Goal: Task Accomplishment & Management: Manage account settings

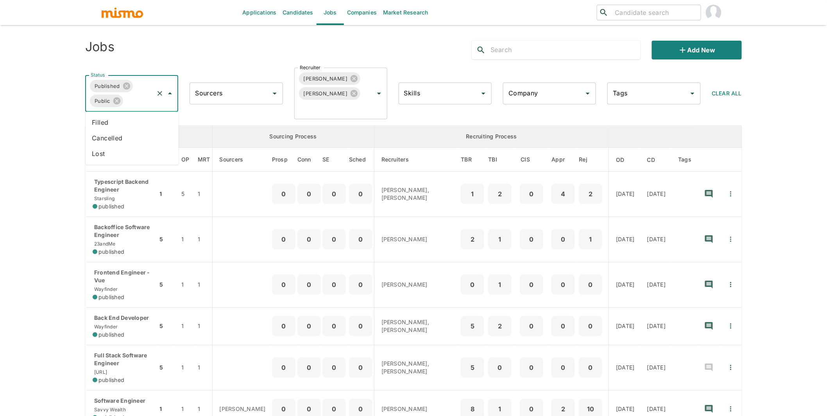
click at [136, 96] on input "Status" at bounding box center [138, 100] width 29 height 15
click at [115, 136] on li "Cancelled" at bounding box center [132, 139] width 93 height 16
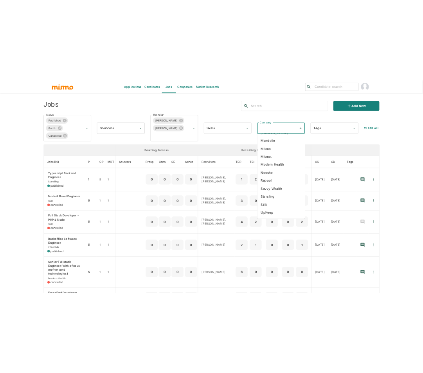
scroll to position [137, 0]
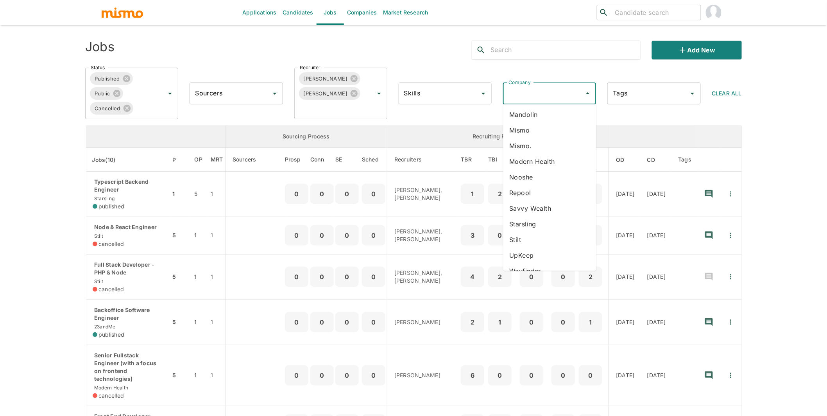
click at [523, 232] on li "Stilt" at bounding box center [550, 240] width 93 height 16
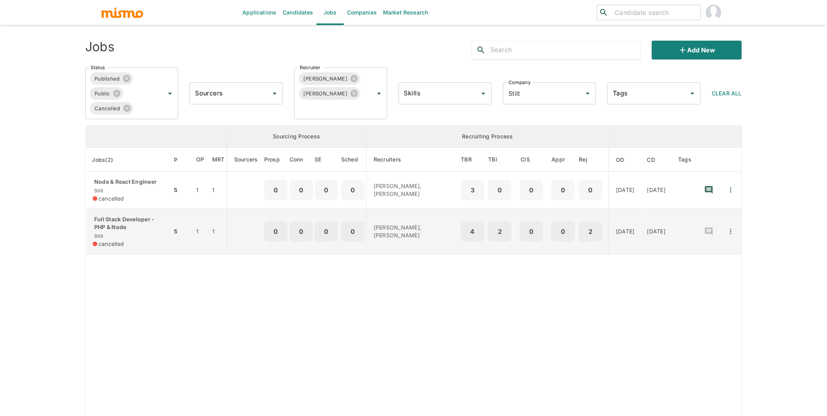
click at [136, 231] on p "Full Stack Developer - PHP & Node" at bounding box center [129, 223] width 73 height 16
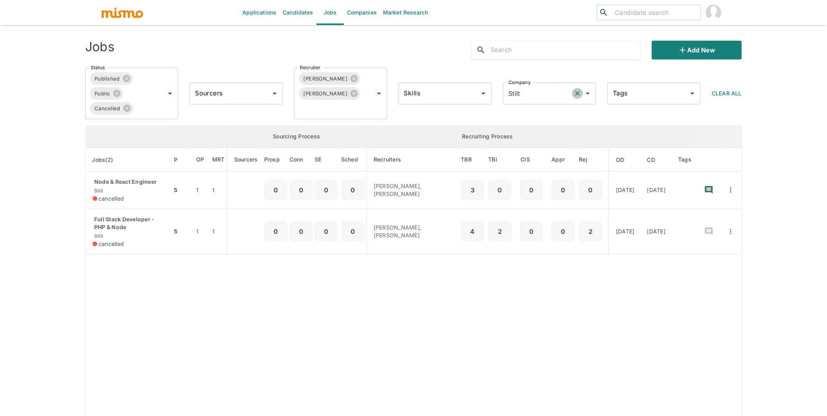
click at [575, 92] on icon "Clear" at bounding box center [578, 94] width 8 height 8
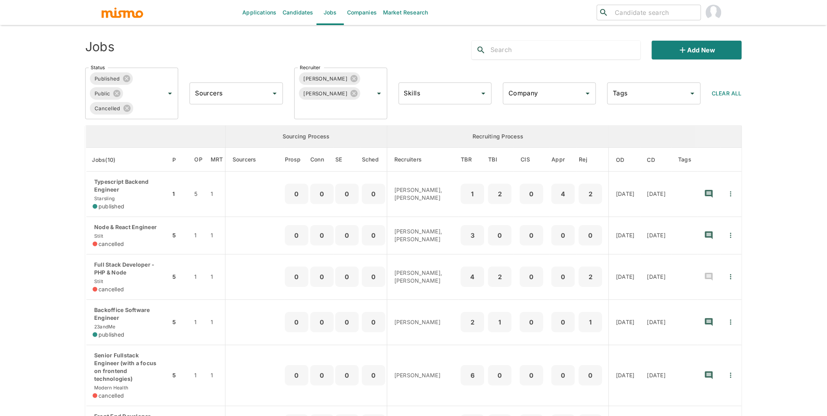
click at [558, 86] on input "Company" at bounding box center [544, 93] width 74 height 15
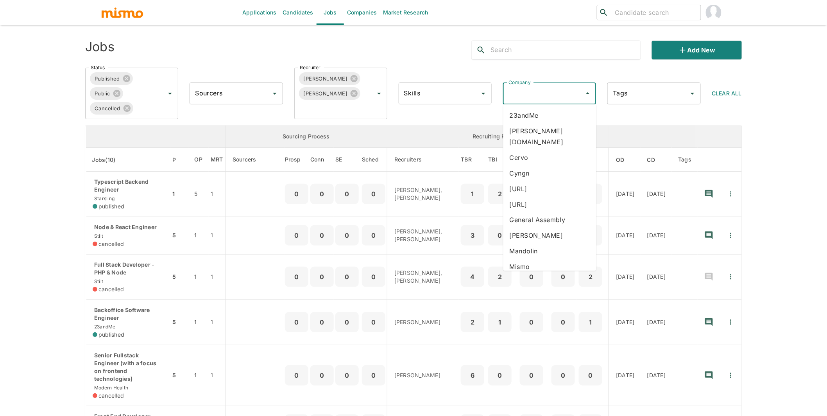
click at [555, 212] on li "General Assembly" at bounding box center [550, 220] width 93 height 16
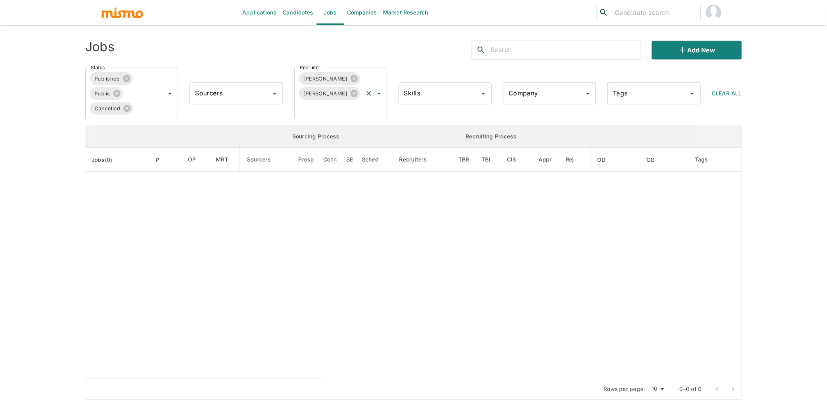
type input "General Assembly"
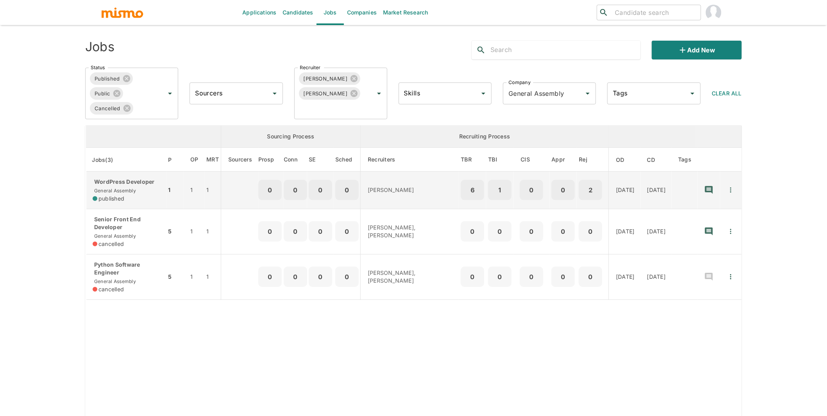
click at [133, 186] on p "WordPress Developer" at bounding box center [127, 182] width 68 height 8
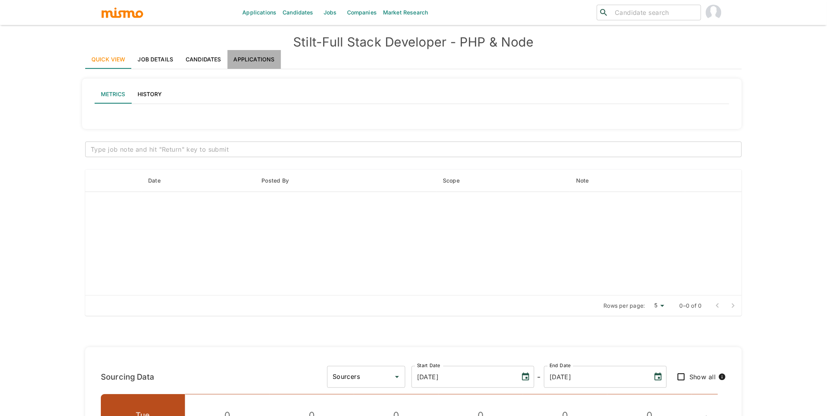
click at [258, 57] on link "Applications" at bounding box center [255, 59] width 54 height 19
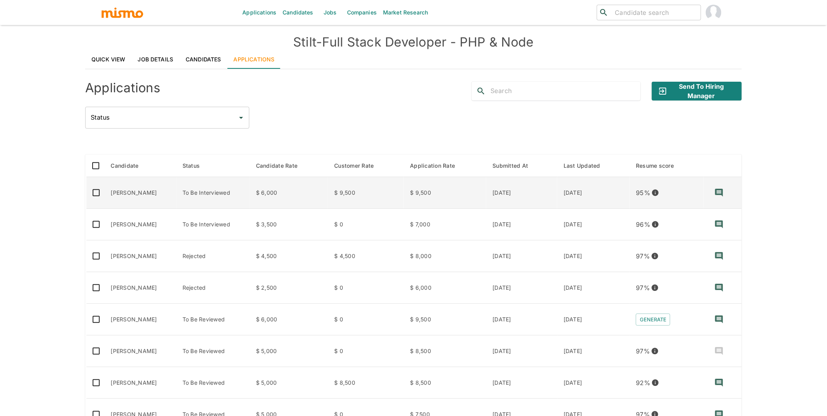
click at [130, 191] on td "Tiago Alves Baptista" at bounding box center [141, 193] width 72 height 32
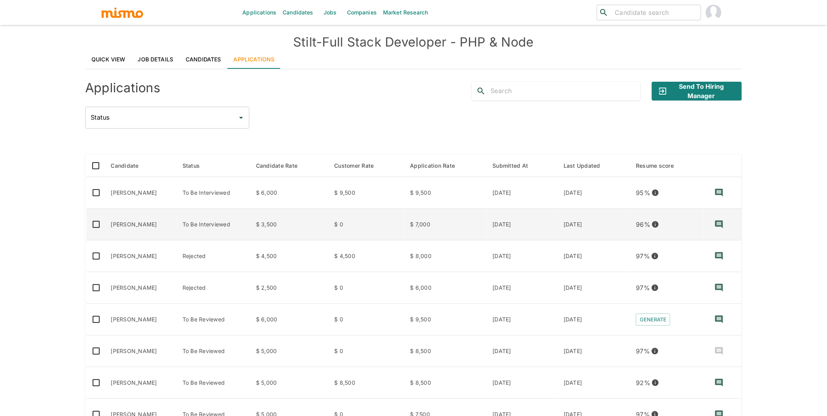
click at [246, 228] on td "To Be Interviewed" at bounding box center [213, 225] width 74 height 32
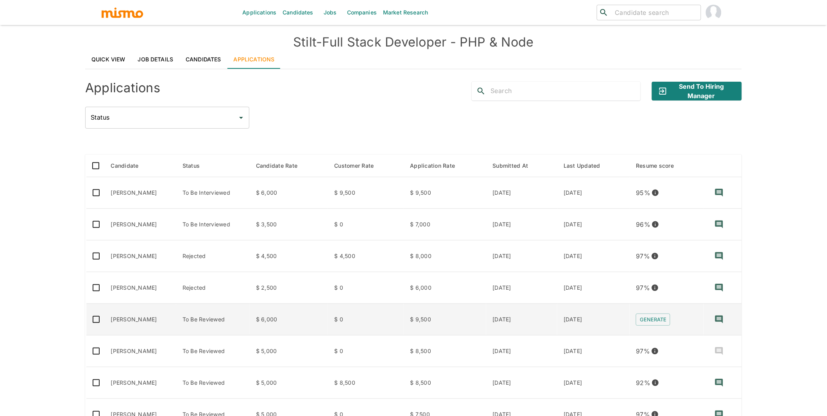
click at [176, 320] on td "Fernando Alves" at bounding box center [141, 320] width 72 height 32
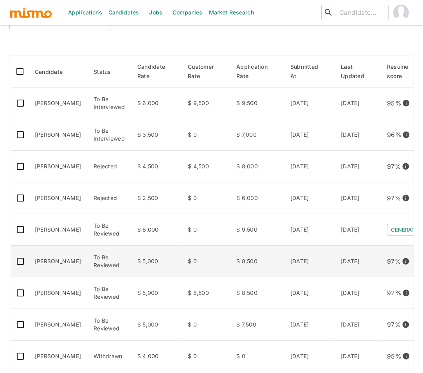
scroll to position [109, 0]
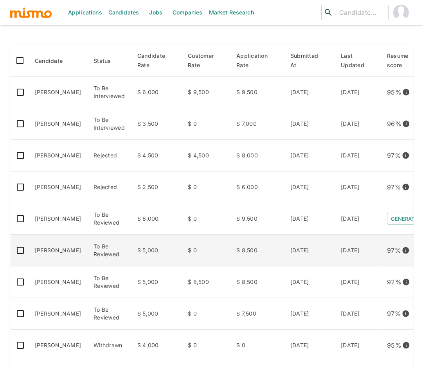
click at [52, 249] on td "Cássio de Castro" at bounding box center [58, 251] width 59 height 32
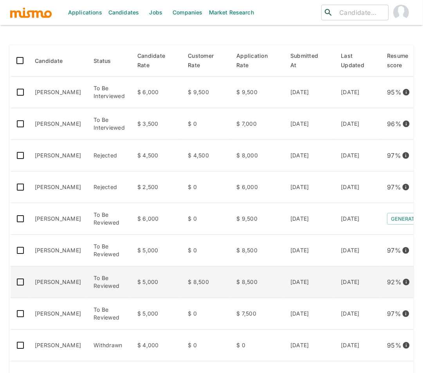
click at [116, 289] on td "To Be Reviewed" at bounding box center [109, 283] width 44 height 32
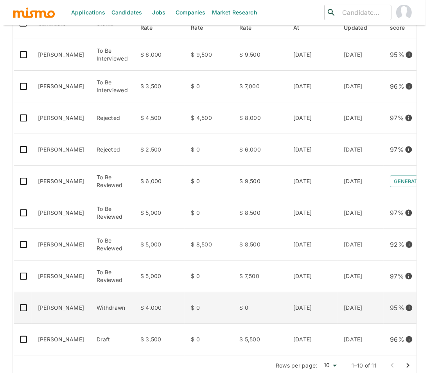
scroll to position [174, 0]
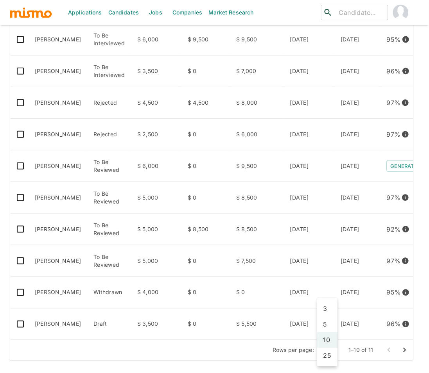
click at [332, 230] on body "Applications Candidates Jobs Companies Market Research ​ ​ Stilt - Full Stack D…" at bounding box center [214, 34] width 429 height 392
click at [331, 359] on li "25" at bounding box center [327, 356] width 21 height 16
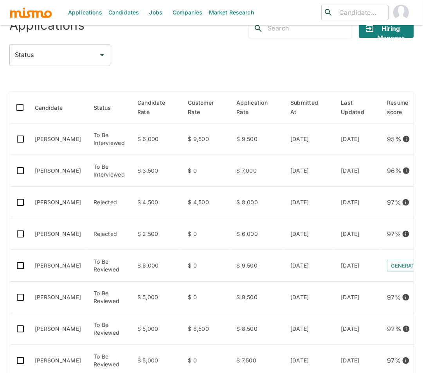
scroll to position [0, 0]
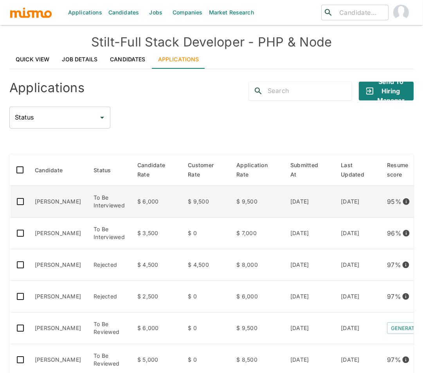
click at [50, 199] on td "Tiago Alves Baptista" at bounding box center [58, 202] width 59 height 32
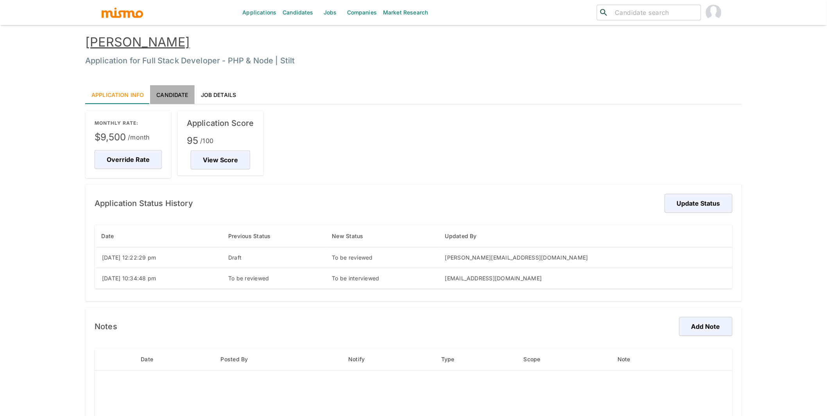
click at [181, 91] on link "Candidate" at bounding box center [172, 94] width 44 height 19
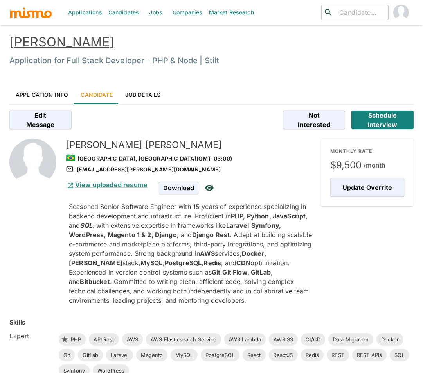
click at [70, 43] on link "[PERSON_NAME]" at bounding box center [61, 41] width 105 height 15
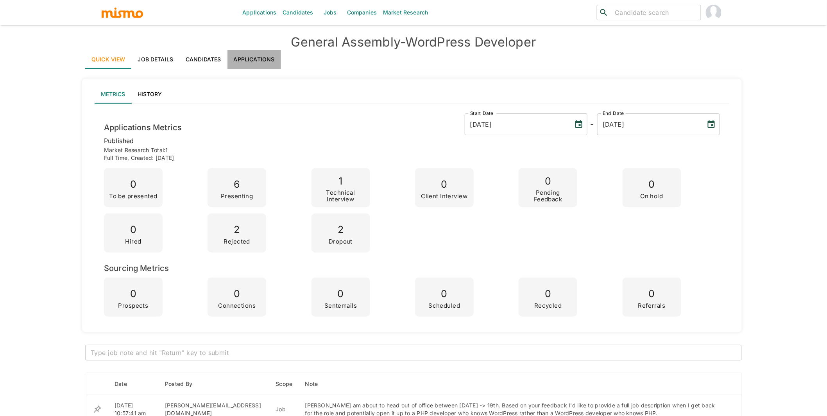
click at [267, 61] on link "Applications" at bounding box center [255, 59] width 54 height 19
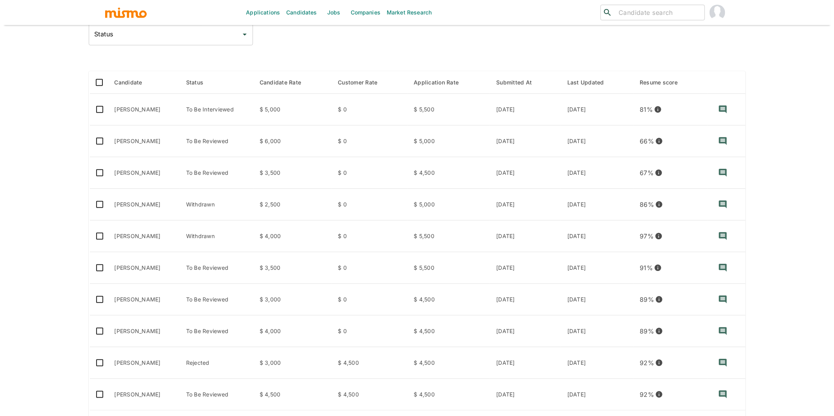
scroll to position [111, 0]
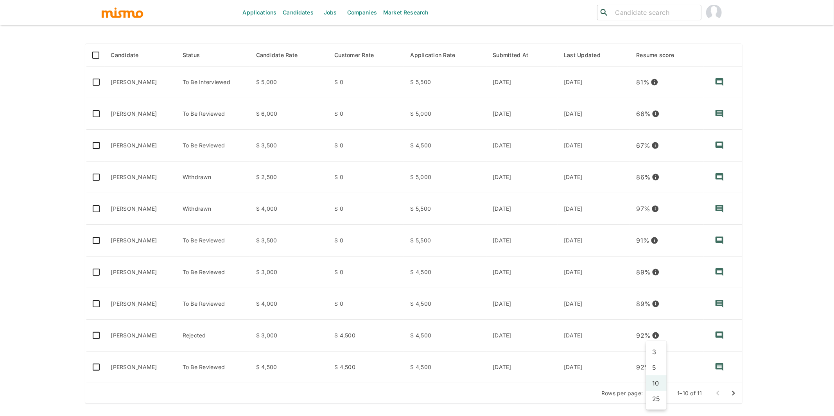
click at [659, 324] on body "Applications Candidates Jobs Companies Market Research ​ ​ General Assembly - W…" at bounding box center [417, 106] width 834 height 435
click at [658, 402] on li "25" at bounding box center [656, 399] width 21 height 16
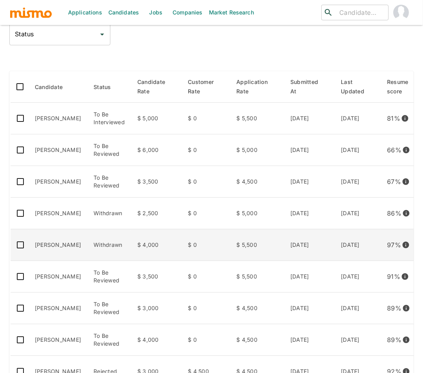
scroll to position [96, 0]
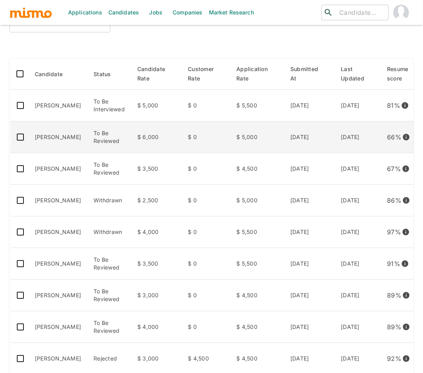
click at [62, 135] on td "[PERSON_NAME]" at bounding box center [58, 138] width 59 height 32
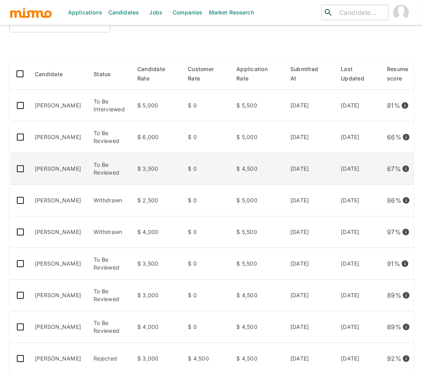
click at [208, 169] on td "$ 0" at bounding box center [205, 169] width 48 height 32
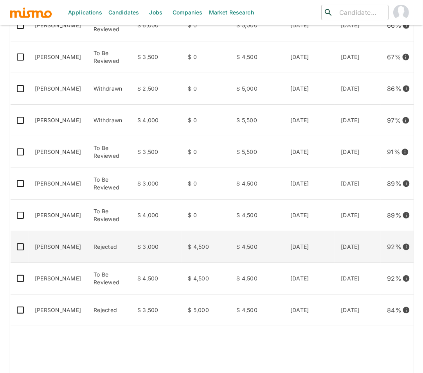
scroll to position [209, 0]
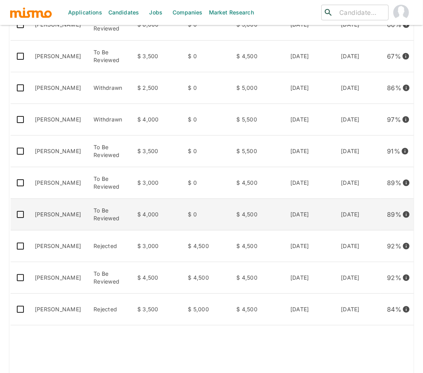
click at [66, 210] on td "[PERSON_NAME]" at bounding box center [58, 215] width 59 height 32
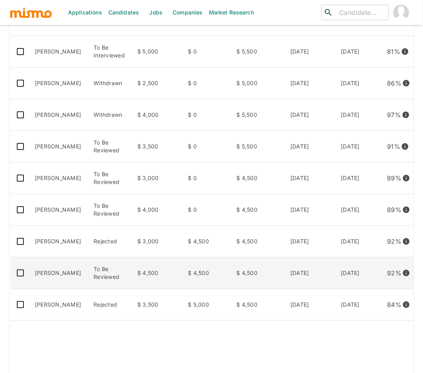
click at [87, 273] on td "To Be Reviewed" at bounding box center [109, 274] width 44 height 32
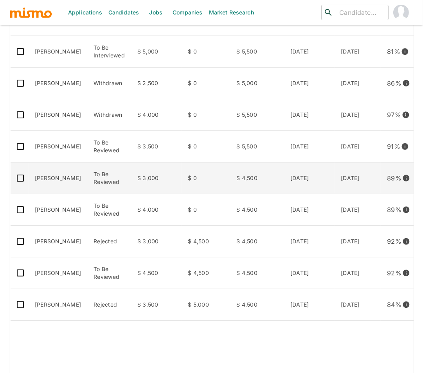
click at [52, 180] on td "André Ranulfo" at bounding box center [58, 179] width 59 height 32
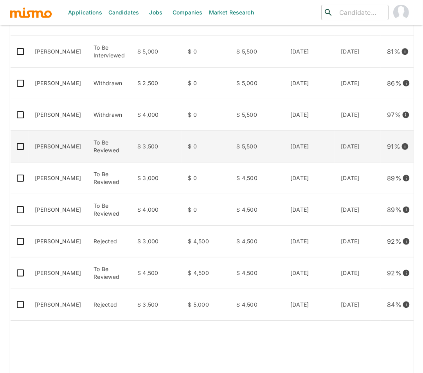
click at [117, 148] on td "To Be Reviewed" at bounding box center [109, 147] width 44 height 32
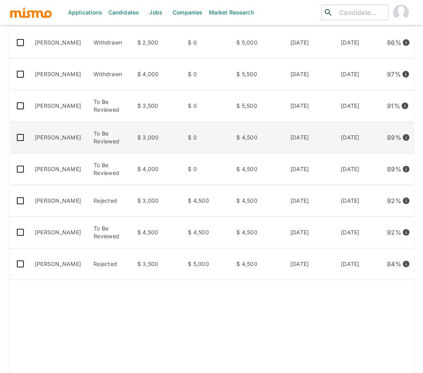
scroll to position [95, 0]
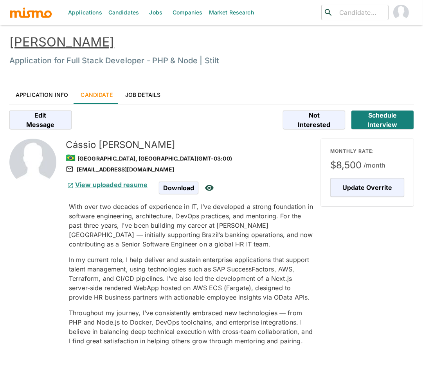
click at [53, 90] on link "Application Info" at bounding box center [41, 94] width 65 height 19
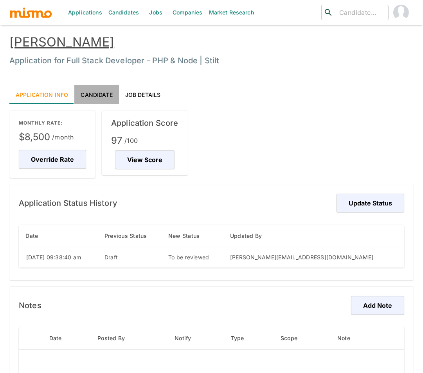
click at [100, 94] on link "Candidate" at bounding box center [96, 94] width 44 height 19
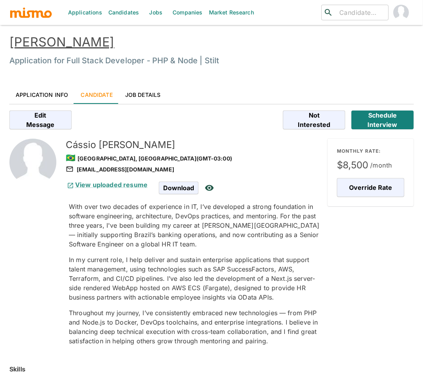
click at [89, 35] on link "[PERSON_NAME]" at bounding box center [61, 41] width 105 height 15
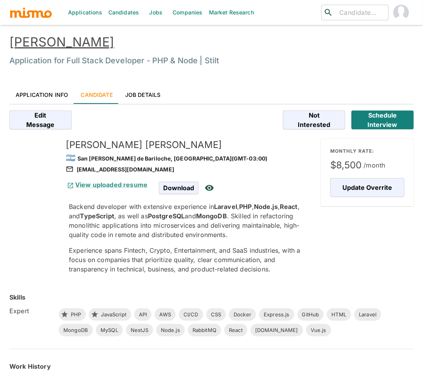
click at [52, 94] on link "Application Info" at bounding box center [41, 94] width 65 height 19
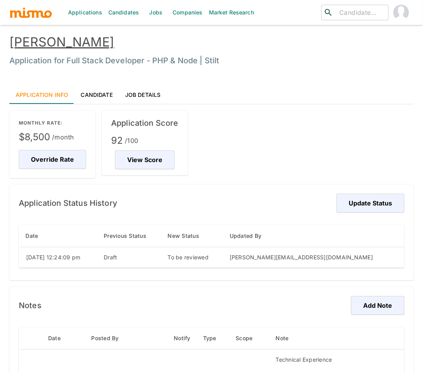
click at [50, 42] on link "[PERSON_NAME]" at bounding box center [61, 41] width 105 height 15
click at [93, 95] on link "Candidate" at bounding box center [96, 94] width 44 height 19
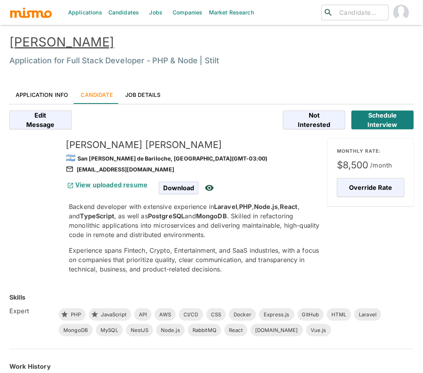
click at [58, 42] on link "Luciano Pérez" at bounding box center [61, 41] width 105 height 15
click at [47, 95] on link "Application Info" at bounding box center [41, 94] width 65 height 19
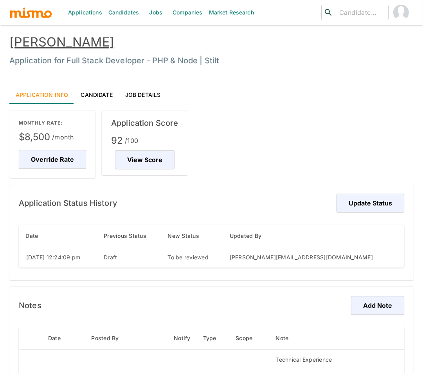
click at [59, 47] on link "Luciano Pérez" at bounding box center [61, 41] width 105 height 15
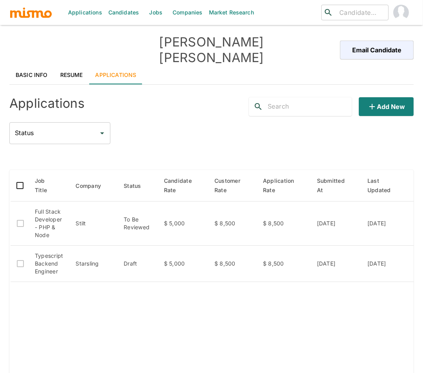
click at [64, 66] on link "Resume" at bounding box center [71, 75] width 35 height 19
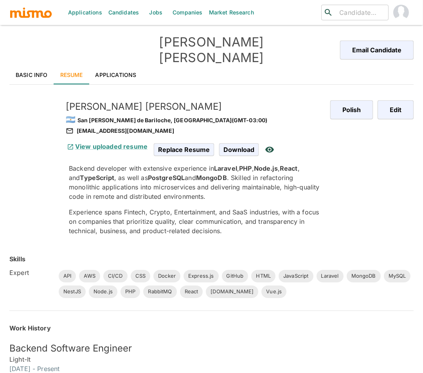
click at [29, 66] on link "Basic Info" at bounding box center [31, 75] width 45 height 19
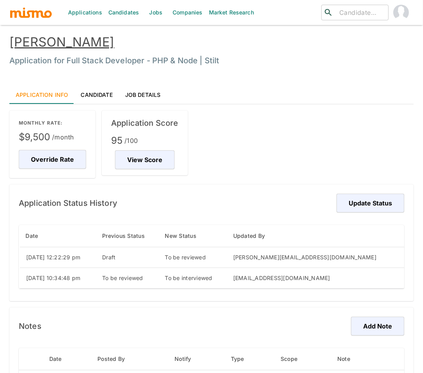
click at [94, 40] on link "Tiago Alves Baptista" at bounding box center [61, 41] width 105 height 15
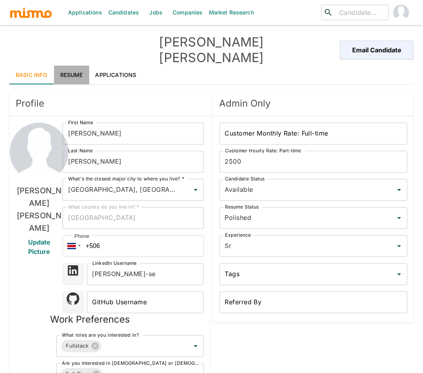
click at [65, 66] on link "Resume" at bounding box center [71, 75] width 35 height 19
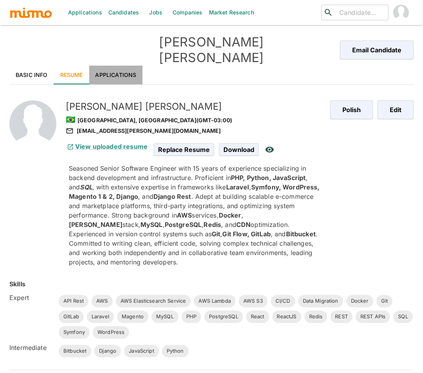
click at [126, 66] on link "Applications" at bounding box center [116, 75] width 54 height 19
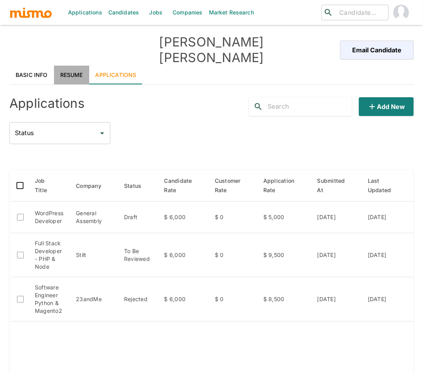
click at [61, 66] on link "Resume" at bounding box center [71, 75] width 35 height 19
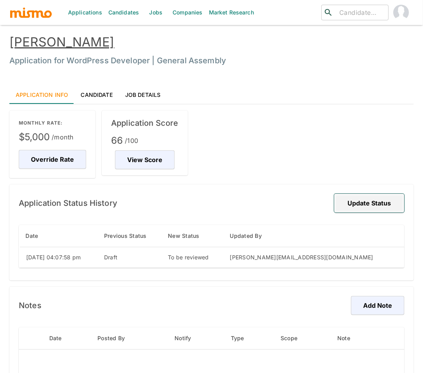
click at [383, 200] on button "Update Status" at bounding box center [369, 203] width 70 height 19
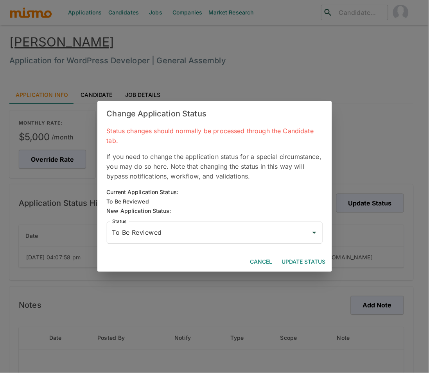
click at [196, 223] on div "To Be Reviewed Status" at bounding box center [215, 233] width 216 height 22
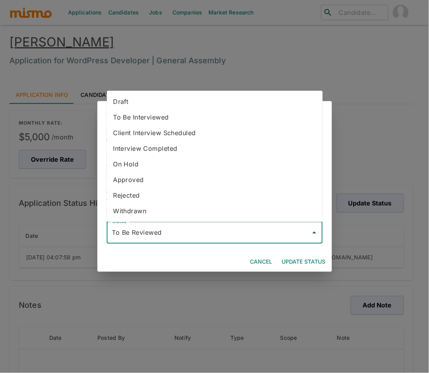
click at [154, 97] on li "Draft" at bounding box center [215, 102] width 216 height 16
type input "Draft"
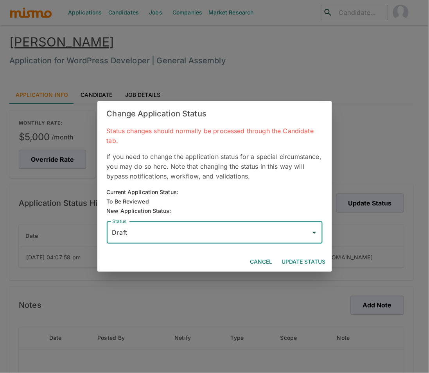
click at [311, 261] on button "Update Status" at bounding box center [304, 262] width 50 height 14
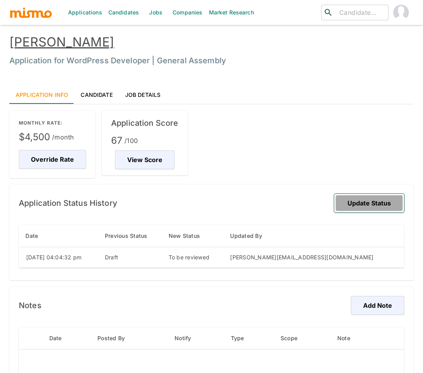
click at [382, 203] on button "Update Status" at bounding box center [369, 203] width 70 height 19
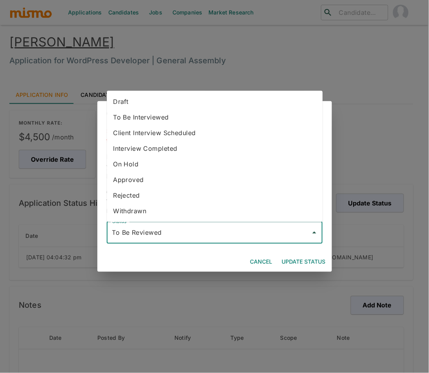
click at [225, 235] on input "To Be Reviewed" at bounding box center [208, 233] width 197 height 15
click at [148, 98] on li "Draft" at bounding box center [215, 102] width 216 height 16
type input "Draft"
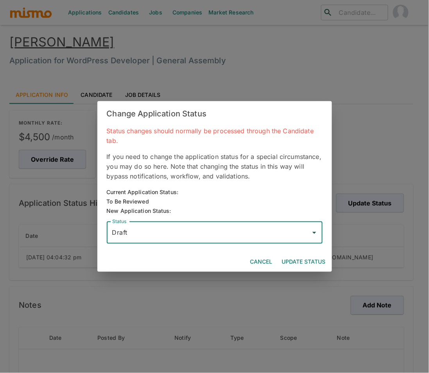
click at [308, 260] on button "Update Status" at bounding box center [304, 262] width 50 height 14
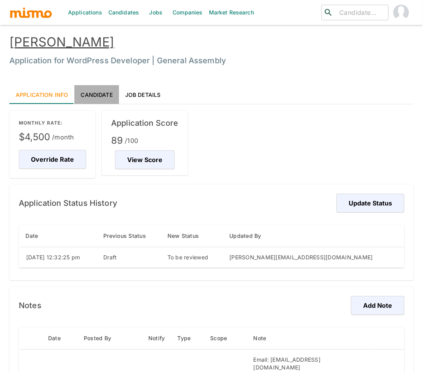
click at [97, 89] on link "Candidate" at bounding box center [96, 94] width 44 height 19
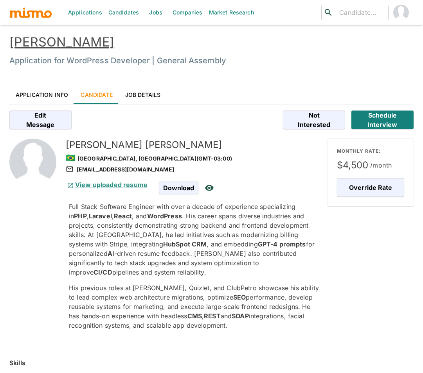
click at [50, 94] on link "Application Info" at bounding box center [41, 94] width 65 height 19
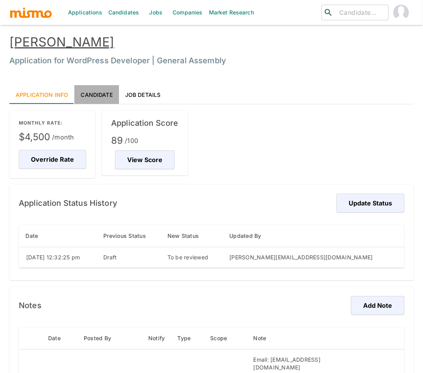
click at [96, 94] on link "Candidate" at bounding box center [96, 94] width 44 height 19
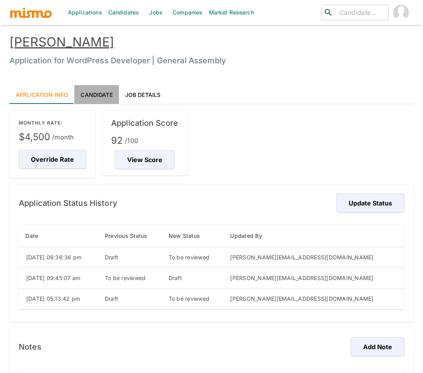
click at [88, 93] on link "Candidate" at bounding box center [96, 94] width 44 height 19
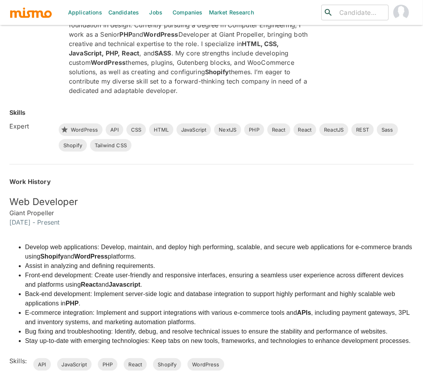
scroll to position [0, 0]
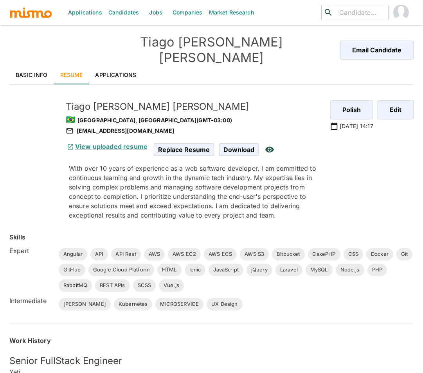
click at [127, 66] on link "Applications" at bounding box center [116, 75] width 54 height 19
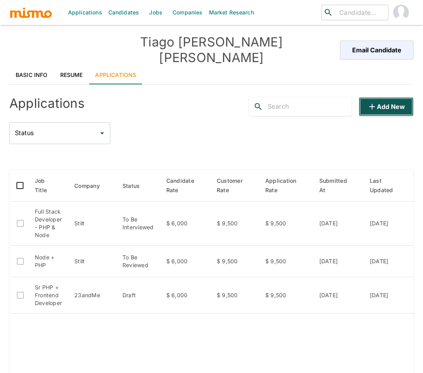
click at [387, 97] on button "Add new" at bounding box center [386, 106] width 55 height 19
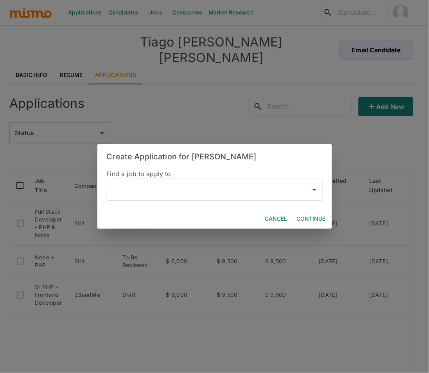
click at [168, 192] on input "text" at bounding box center [208, 190] width 197 height 15
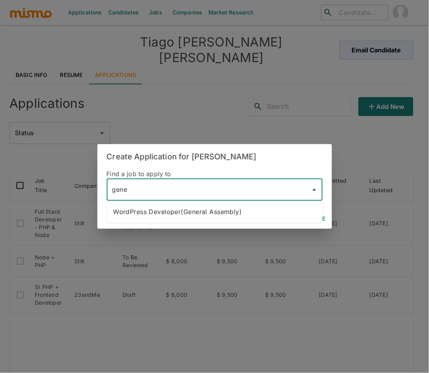
click at [187, 210] on li "WordPress Developer(General Assembly)" at bounding box center [215, 212] width 216 height 16
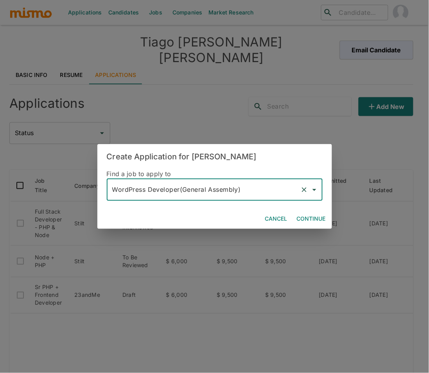
type input "WordPress Developer(General Assembly)"
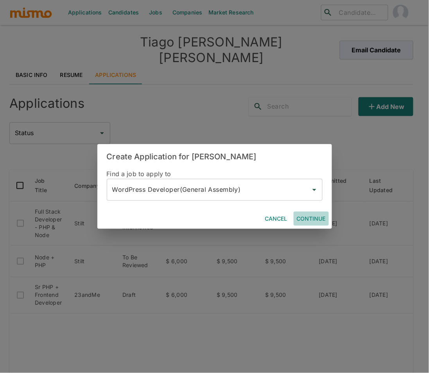
click at [308, 217] on button "Continue" at bounding box center [311, 219] width 35 height 14
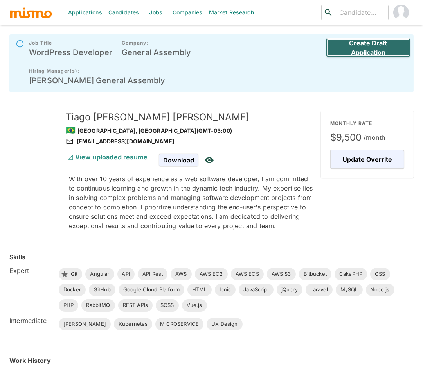
click at [386, 47] on button "Create Draft Application" at bounding box center [368, 47] width 84 height 19
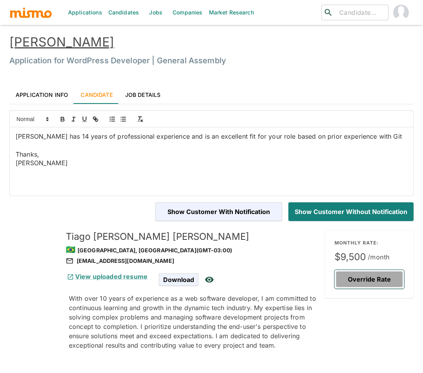
click at [375, 282] on button "Override Rate" at bounding box center [369, 279] width 70 height 19
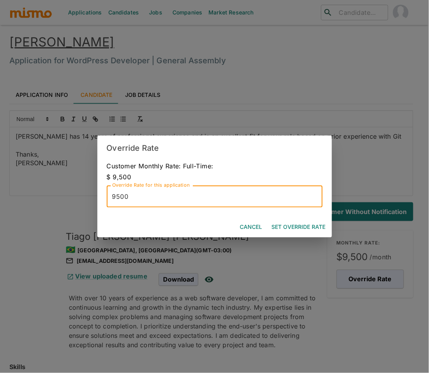
click at [203, 201] on input "9500" at bounding box center [215, 197] width 216 height 22
type input "5500"
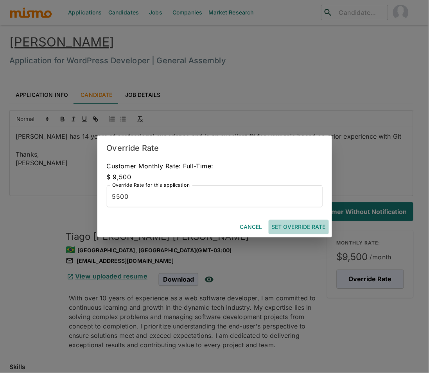
click at [302, 229] on button "Set Override Rate" at bounding box center [299, 227] width 60 height 14
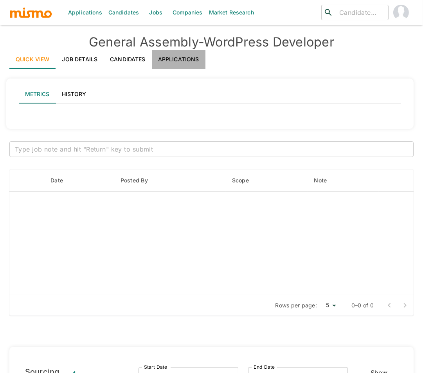
click at [176, 64] on link "Applications" at bounding box center [179, 59] width 54 height 19
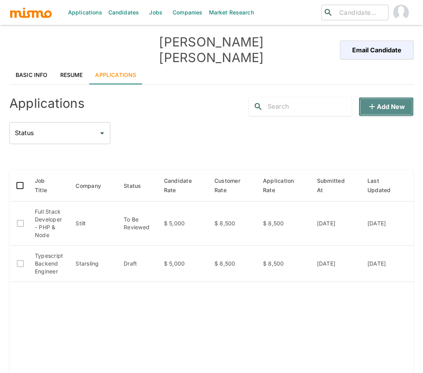
click at [388, 101] on button "Add new" at bounding box center [386, 106] width 55 height 19
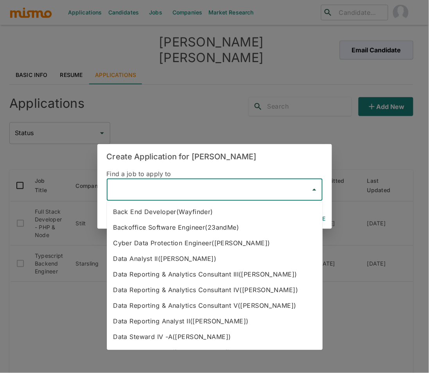
click at [187, 197] on input "text" at bounding box center [208, 190] width 197 height 15
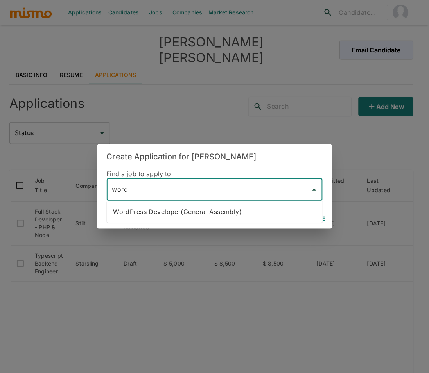
click at [202, 218] on li "WordPress Developer(General Assembly)" at bounding box center [215, 212] width 216 height 16
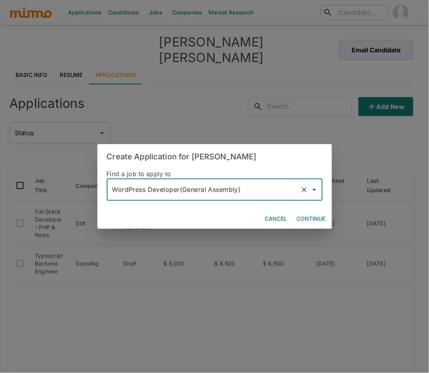
type input "WordPress Developer(General Assembly)"
click at [316, 218] on button "Continue" at bounding box center [311, 219] width 35 height 14
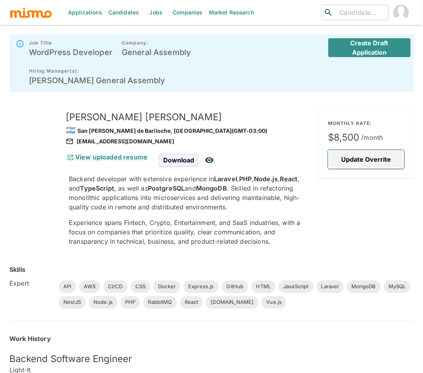
click at [375, 150] on button "Update Overrite" at bounding box center [366, 159] width 76 height 19
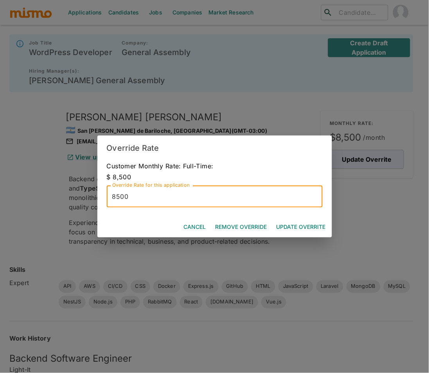
click at [115, 196] on input "8500" at bounding box center [215, 197] width 216 height 22
type input "5500"
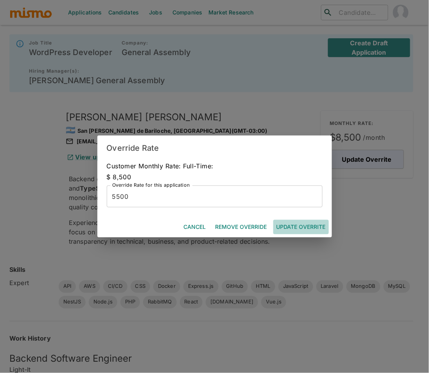
click at [301, 226] on button "Update Overrite" at bounding box center [301, 227] width 56 height 14
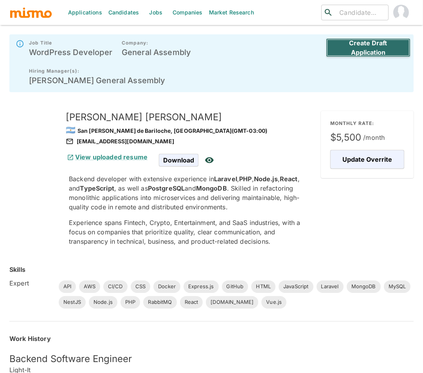
click at [367, 53] on button "Create Draft Application" at bounding box center [368, 47] width 84 height 19
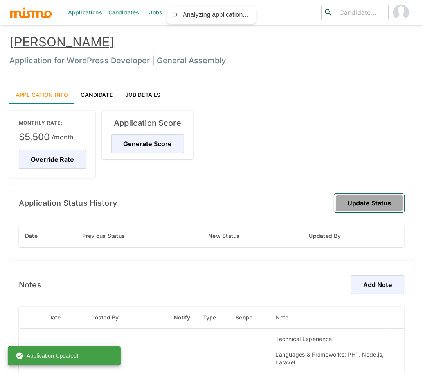
click at [373, 205] on button "Update Status" at bounding box center [369, 203] width 70 height 19
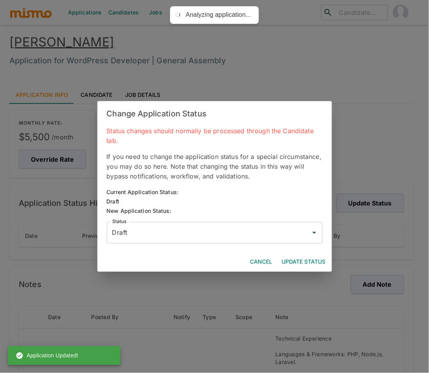
click at [312, 258] on button "Update Status" at bounding box center [304, 262] width 50 height 14
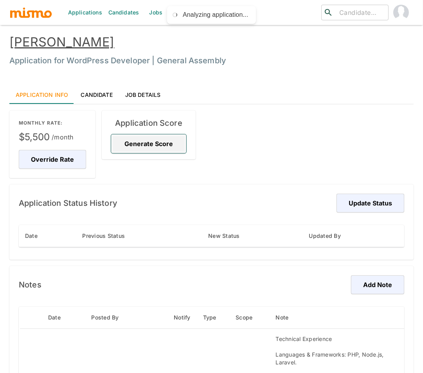
click at [145, 145] on button "Generate Score" at bounding box center [148, 144] width 75 height 19
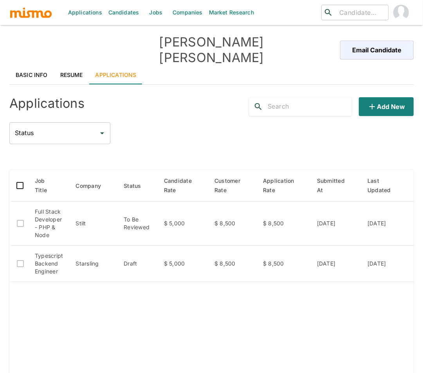
click at [22, 66] on link "Basic Info" at bounding box center [31, 75] width 45 height 19
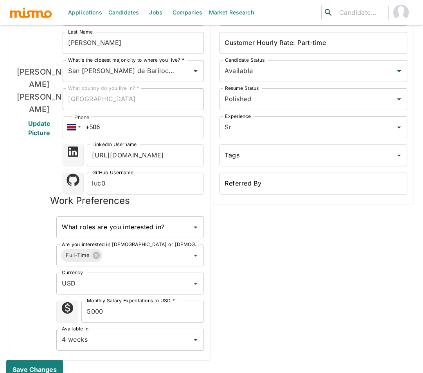
scroll to position [129, 0]
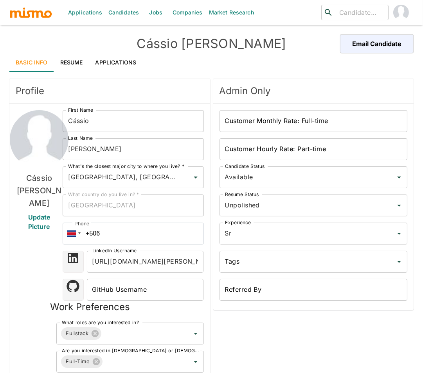
click at [123, 63] on link "Applications" at bounding box center [116, 62] width 54 height 19
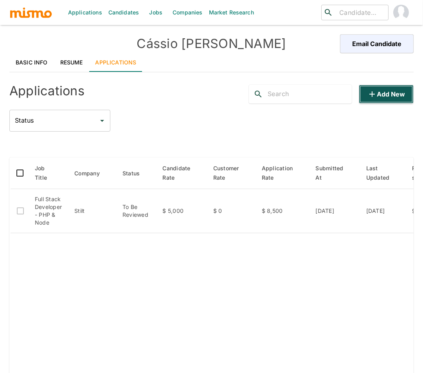
click at [389, 90] on button "Add new" at bounding box center [386, 94] width 55 height 19
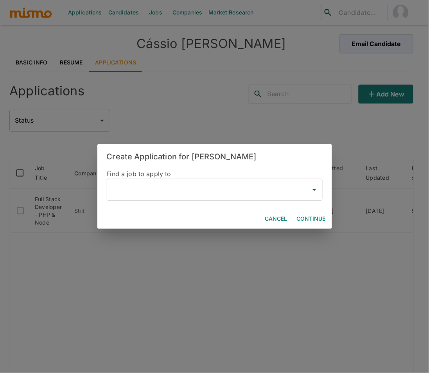
click at [200, 184] on input "text" at bounding box center [208, 190] width 197 height 15
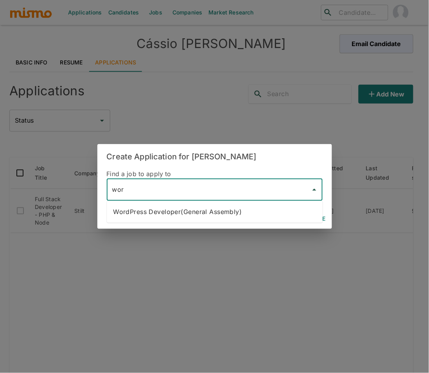
click at [235, 214] on li "WordPress Developer(General Assembly)" at bounding box center [215, 212] width 216 height 16
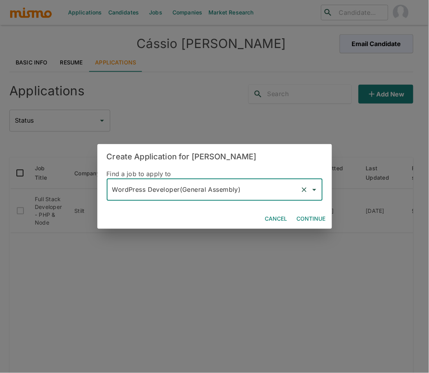
type input "WordPress Developer(General Assembly)"
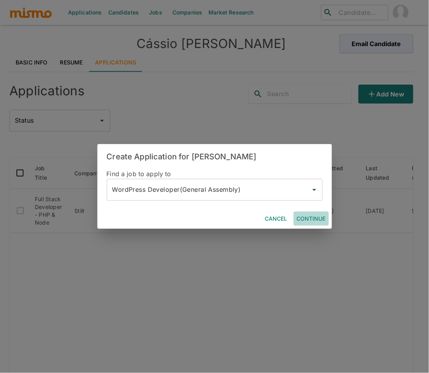
click at [303, 219] on button "Continue" at bounding box center [311, 219] width 35 height 14
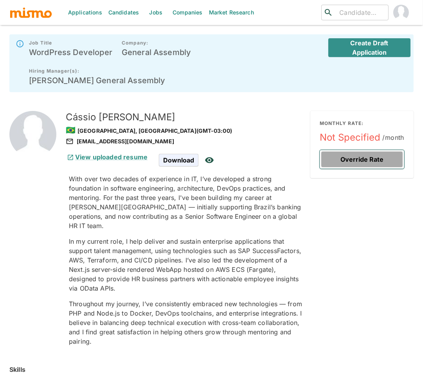
click at [369, 150] on button "Override Rate" at bounding box center [361, 159] width 84 height 19
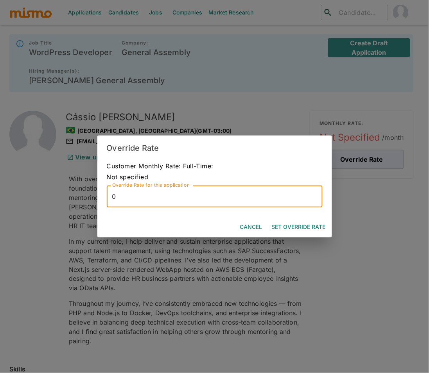
click at [174, 197] on input "0" at bounding box center [215, 197] width 216 height 22
type input "5500"
click at [309, 223] on button "Set Override Rate" at bounding box center [299, 227] width 60 height 14
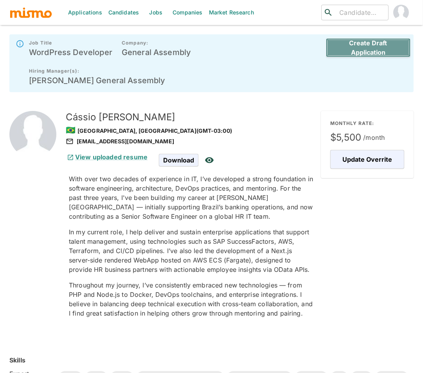
click at [370, 45] on button "Create Draft Application" at bounding box center [368, 47] width 84 height 19
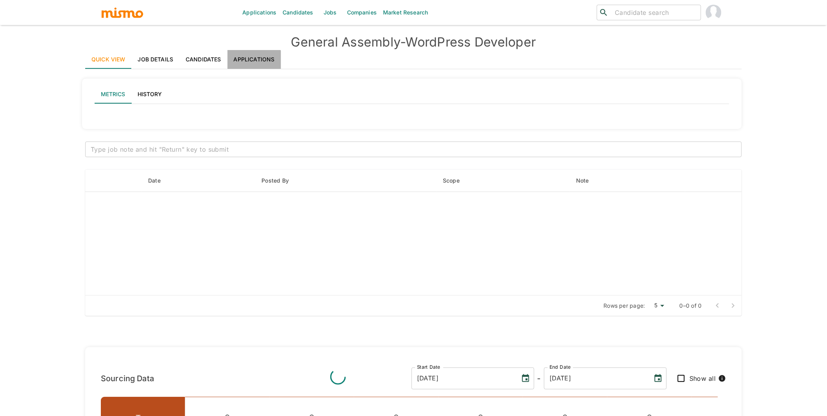
click at [251, 61] on link "Applications" at bounding box center [255, 59] width 54 height 19
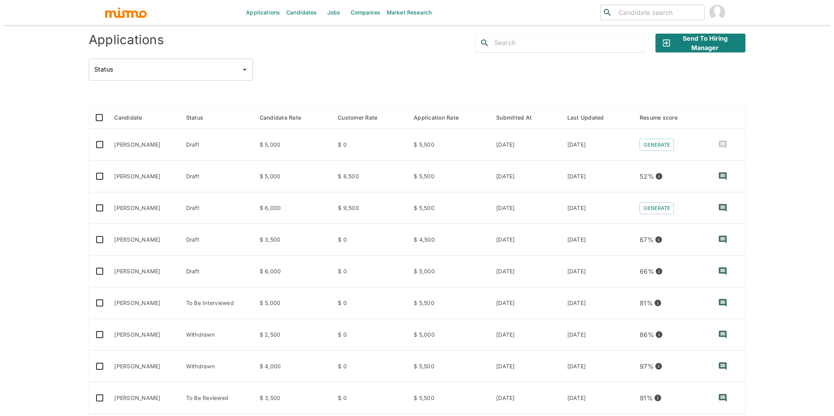
scroll to position [111, 0]
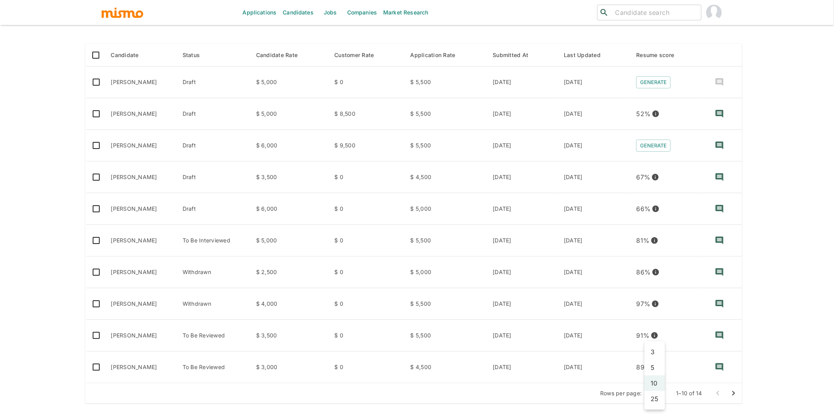
click at [654, 324] on body "Applications Candidates Jobs Companies Market Research ​ ​ General Assembly - W…" at bounding box center [417, 106] width 834 height 435
click at [653, 404] on li "25" at bounding box center [654, 399] width 21 height 16
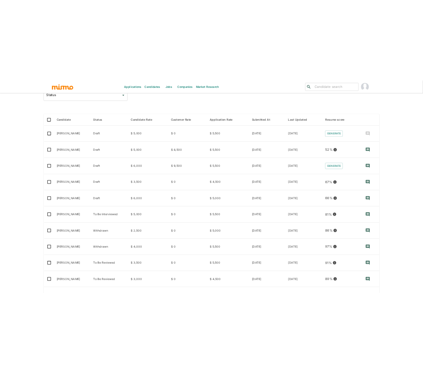
scroll to position [93, 0]
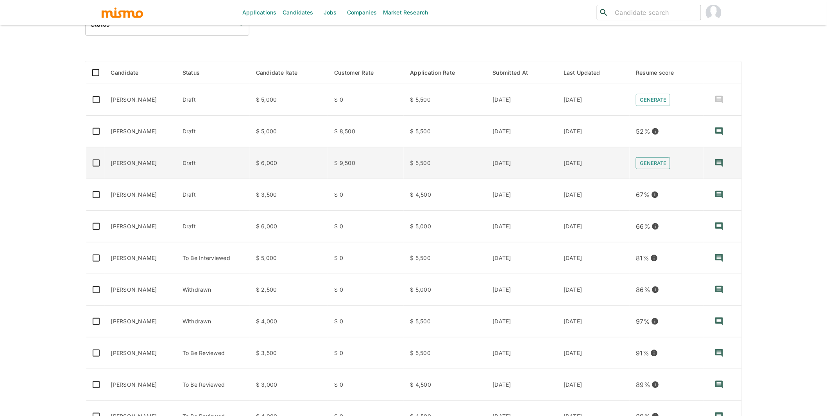
click at [660, 164] on button "Generate" at bounding box center [653, 163] width 34 height 12
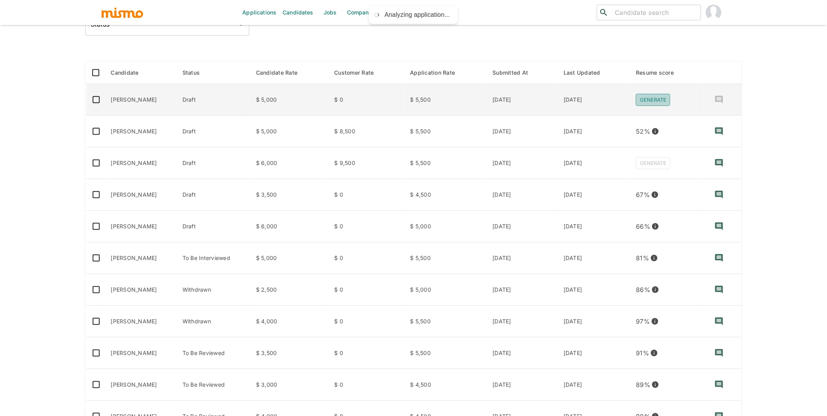
click at [657, 96] on button "Generate" at bounding box center [653, 100] width 34 height 12
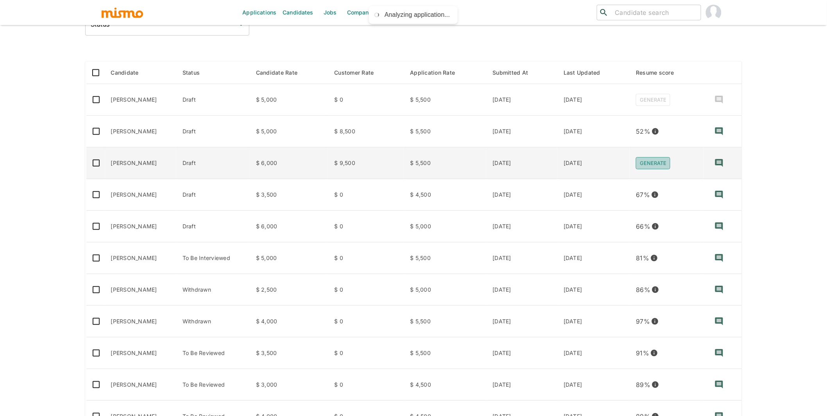
click at [669, 160] on button "Generate" at bounding box center [653, 163] width 34 height 12
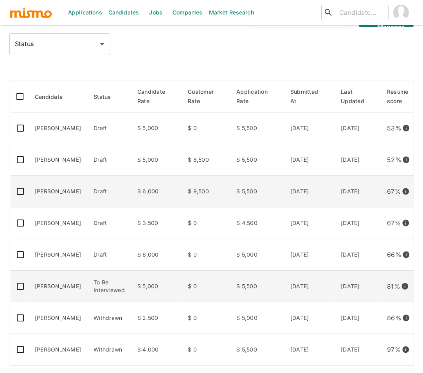
scroll to position [72, 0]
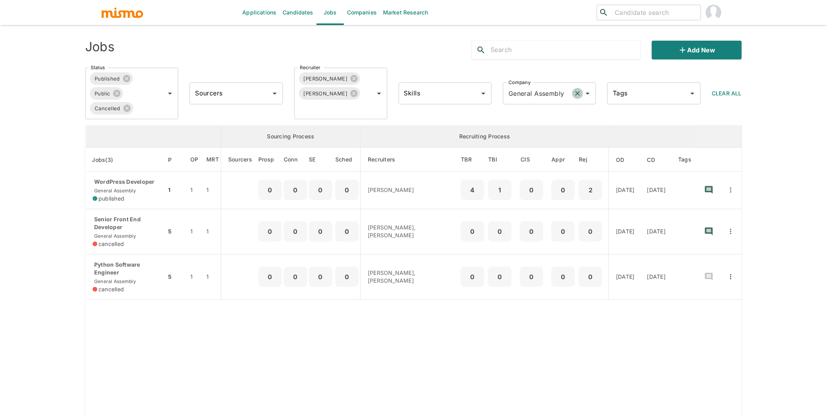
click at [575, 92] on icon "Clear" at bounding box center [578, 94] width 8 height 8
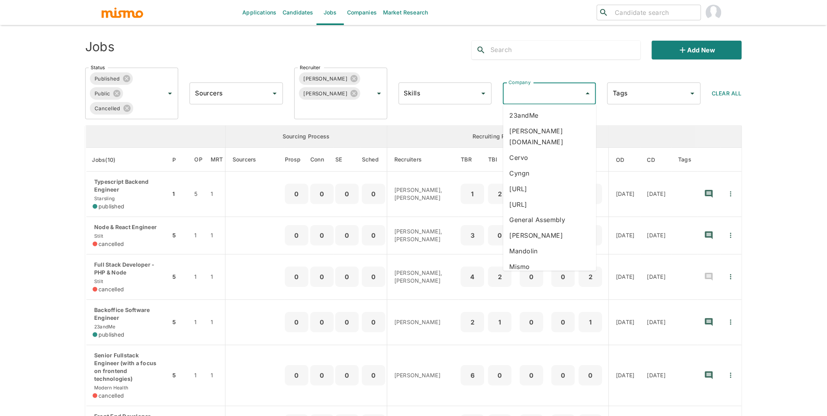
click at [546, 94] on input "Company" at bounding box center [544, 93] width 74 height 15
click at [538, 216] on li "Starsling" at bounding box center [550, 224] width 93 height 16
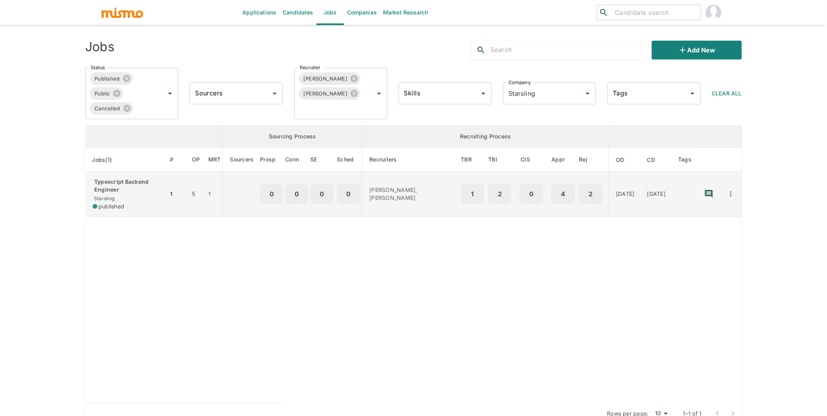
click at [112, 203] on span "published" at bounding box center [112, 207] width 26 height 8
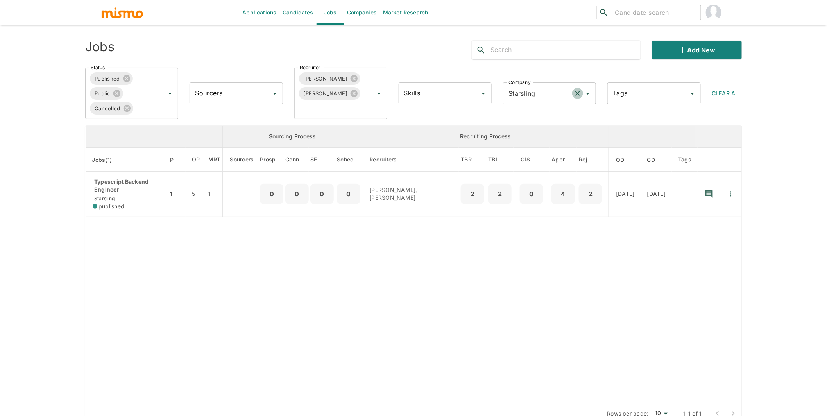
click at [580, 95] on icon "Clear" at bounding box center [578, 94] width 8 height 8
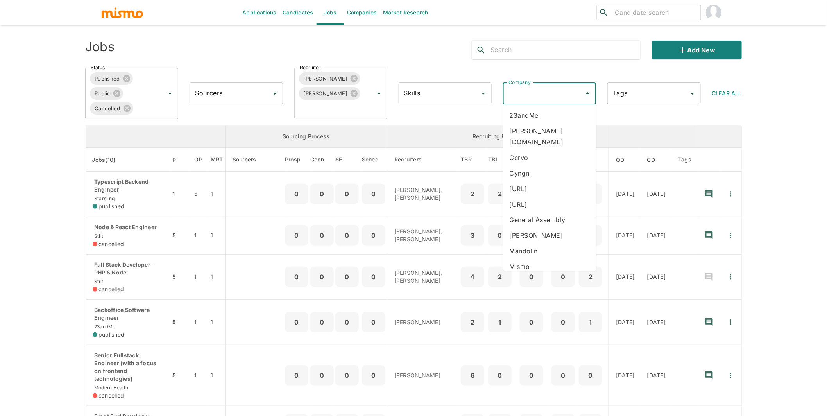
click at [529, 94] on input "Company" at bounding box center [544, 93] width 74 height 15
click at [551, 212] on li "General Assembly" at bounding box center [550, 220] width 93 height 16
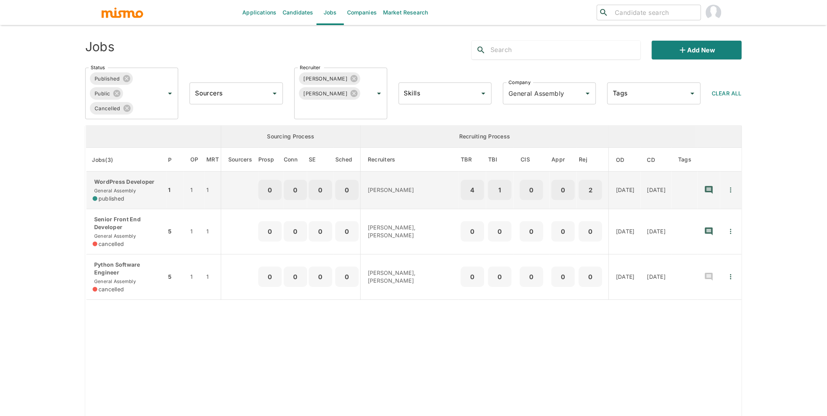
click at [139, 186] on p "WordPress Developer" at bounding box center [127, 182] width 68 height 8
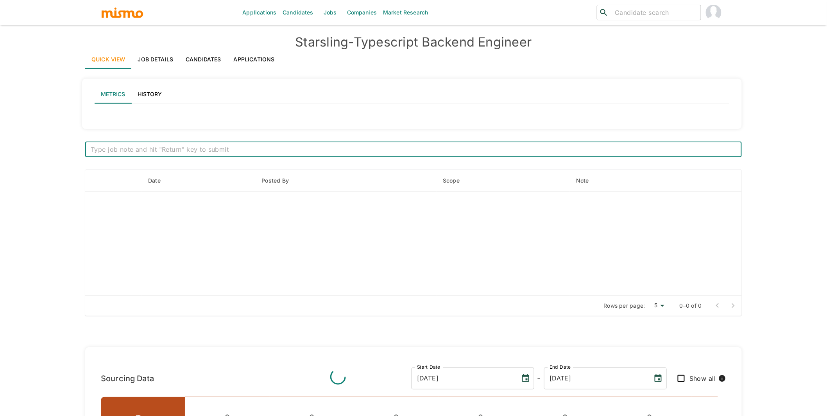
click at [261, 61] on link "Applications" at bounding box center [255, 59] width 54 height 19
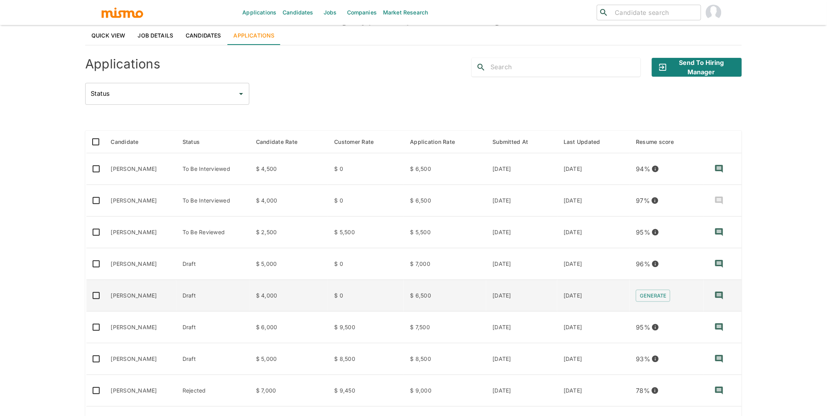
scroll to position [34, 0]
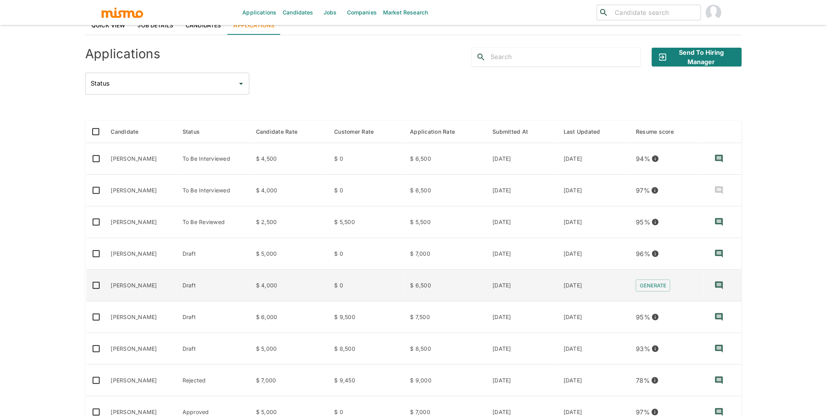
click at [149, 288] on td "[PERSON_NAME]" at bounding box center [141, 286] width 72 height 32
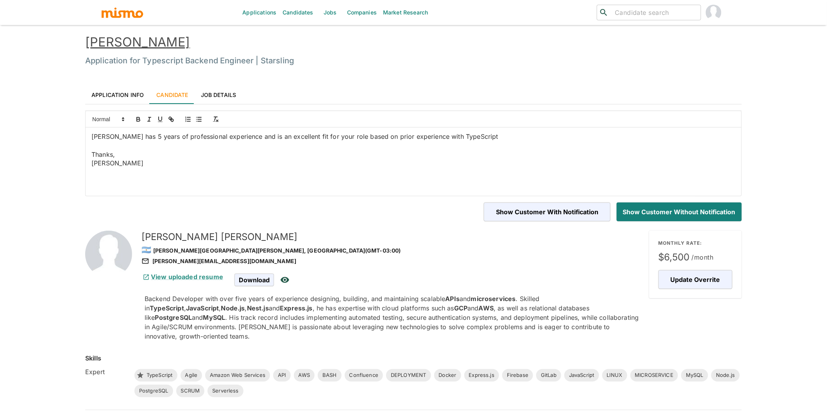
click at [127, 97] on link "Application Info" at bounding box center [117, 94] width 65 height 19
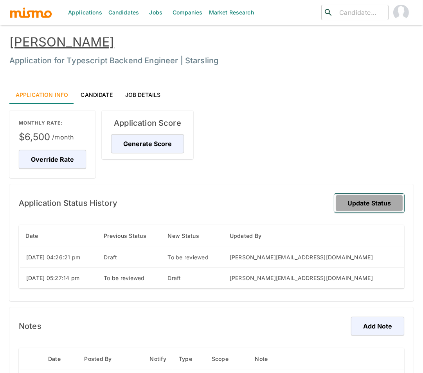
click at [377, 207] on button "Update Status" at bounding box center [369, 203] width 70 height 19
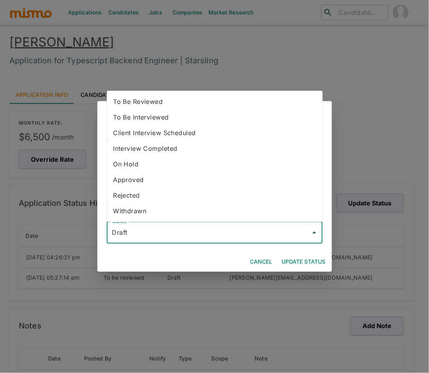
click at [189, 233] on input "Draft" at bounding box center [208, 233] width 197 height 15
click at [155, 100] on li "To Be Reviewed" at bounding box center [215, 102] width 216 height 16
type input "To Be Reviewed"
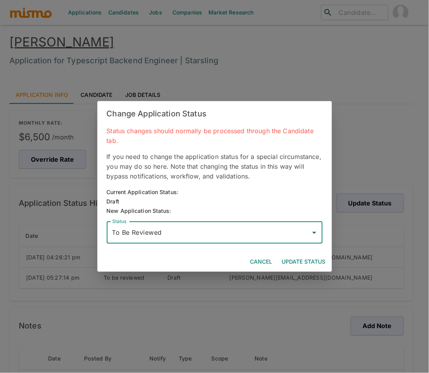
click at [304, 259] on button "Update Status" at bounding box center [304, 262] width 50 height 14
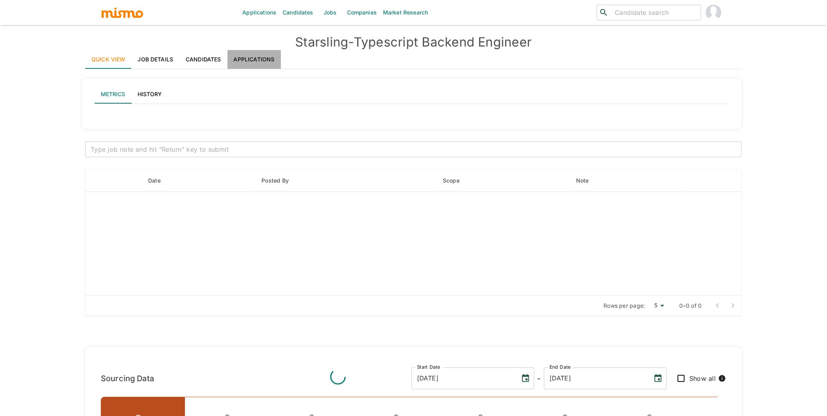
click at [269, 54] on link "Applications" at bounding box center [255, 59] width 54 height 19
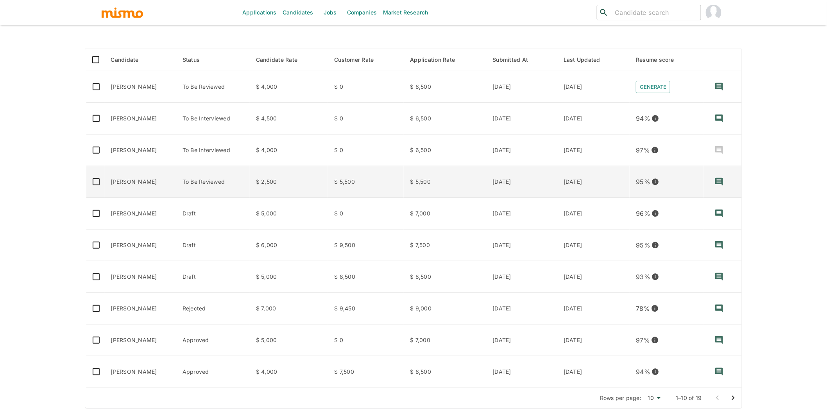
scroll to position [111, 0]
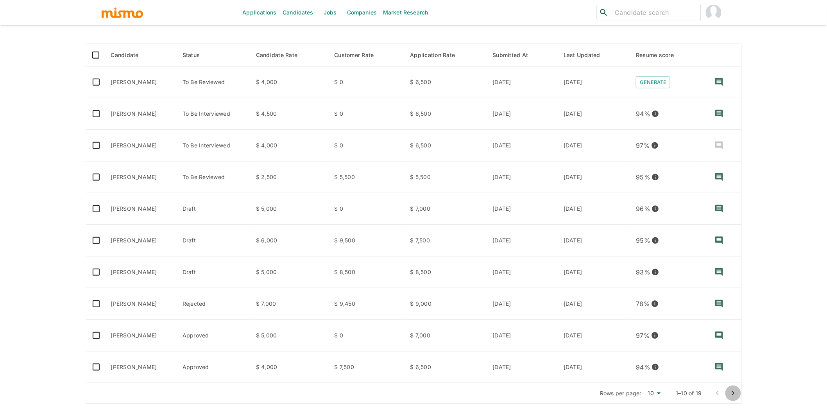
click at [730, 391] on icon "Go to next page" at bounding box center [733, 393] width 9 height 9
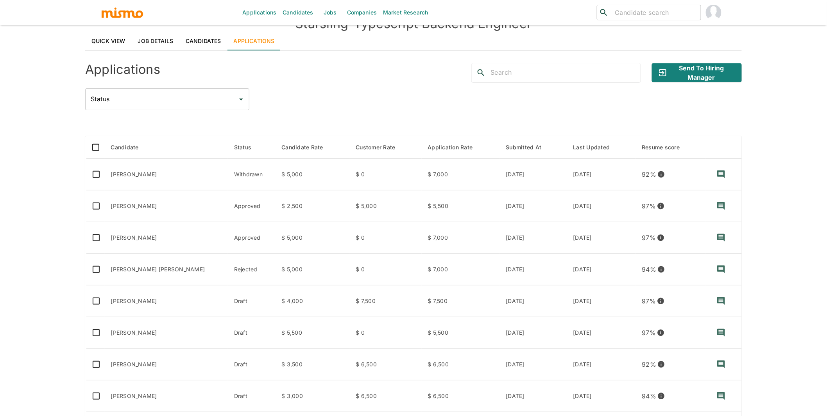
scroll to position [100, 0]
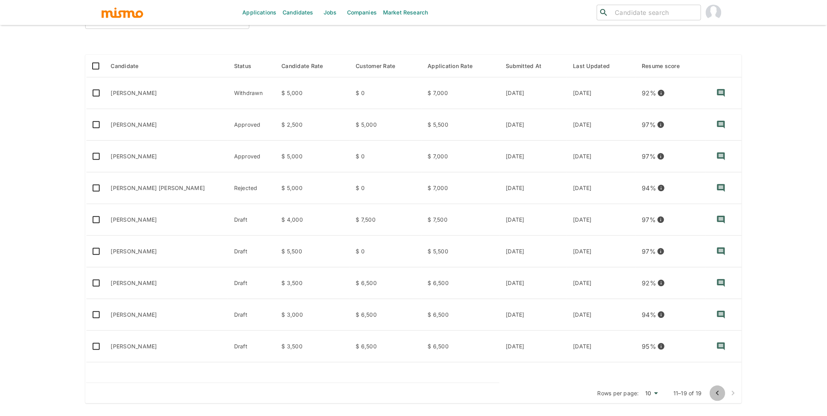
click at [718, 393] on icon "Go to previous page" at bounding box center [717, 393] width 9 height 9
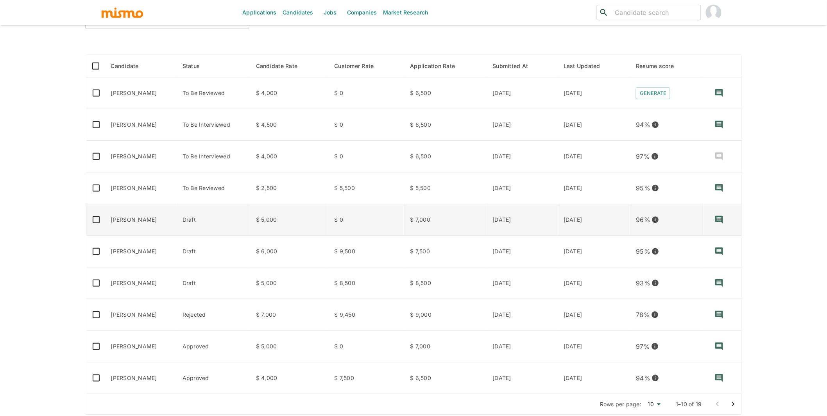
click at [244, 217] on td "Draft" at bounding box center [213, 220] width 74 height 32
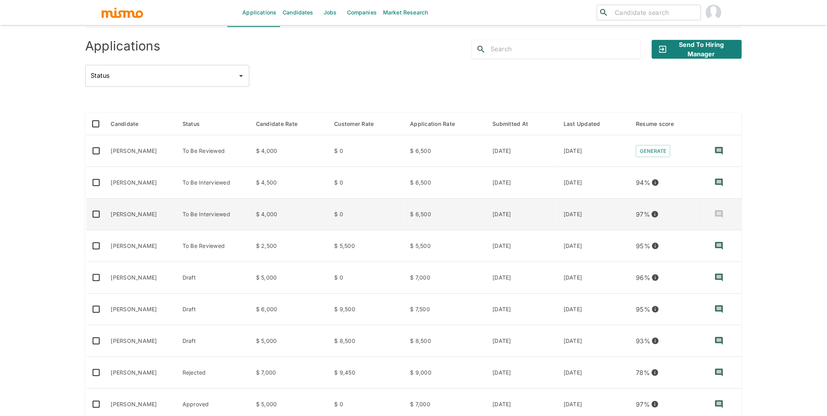
scroll to position [0, 0]
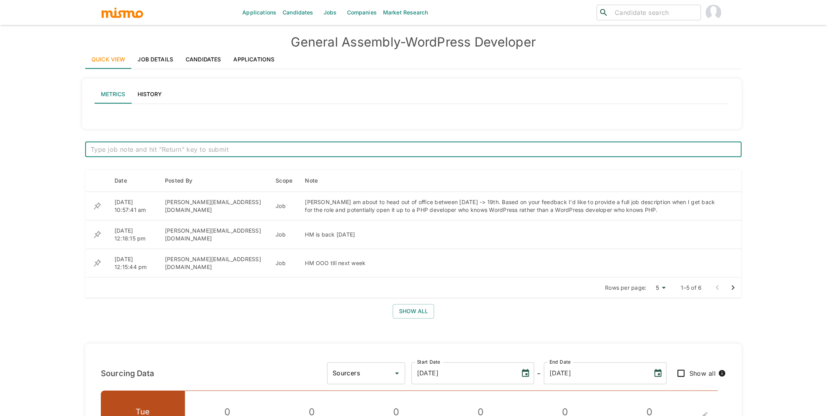
click at [267, 57] on link "Applications" at bounding box center [255, 59] width 54 height 19
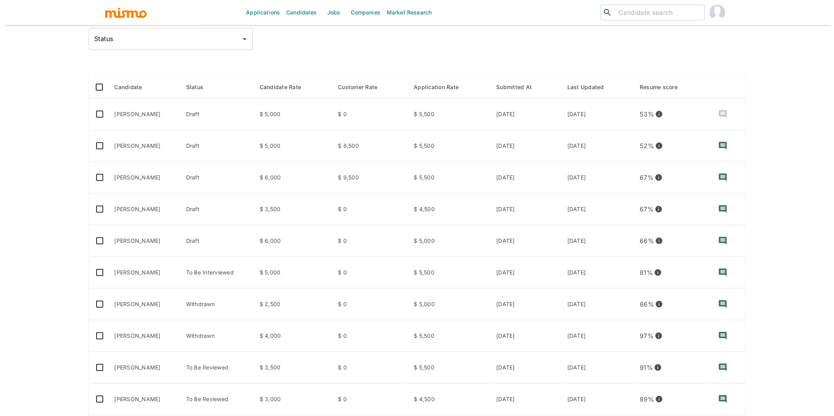
scroll to position [111, 0]
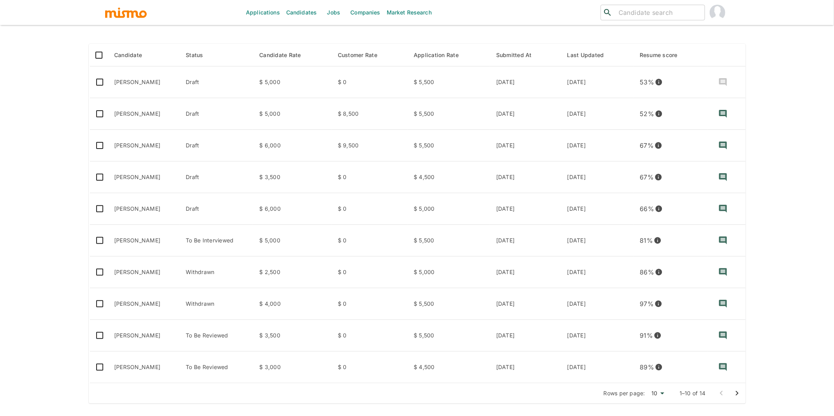
click at [657, 324] on body "Applications Candidates Jobs Companies Market Research ​ ​ General Assembly - W…" at bounding box center [417, 106] width 834 height 435
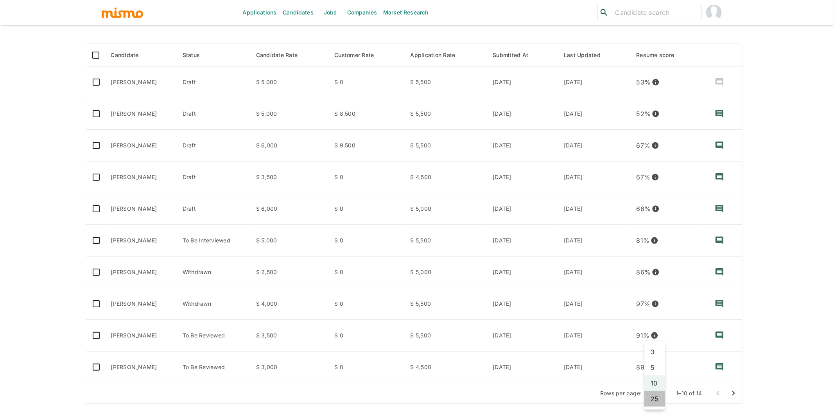
click at [652, 397] on li "25" at bounding box center [654, 399] width 21 height 16
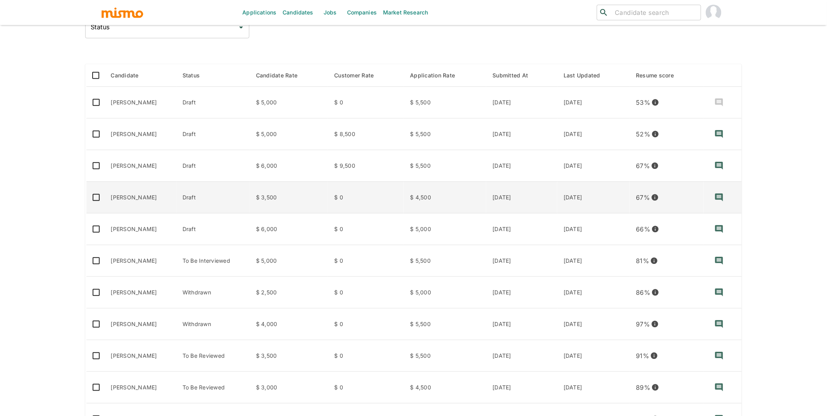
scroll to position [90, 0]
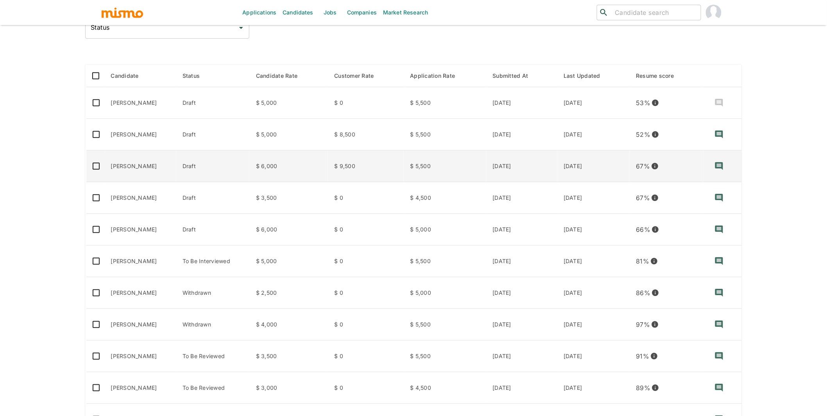
click at [151, 172] on td "Tiago Alves Baptista" at bounding box center [141, 167] width 72 height 32
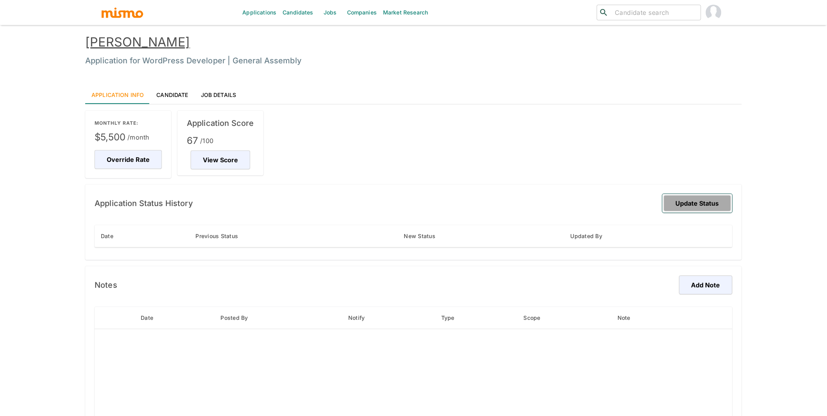
click at [694, 201] on button "Update Status" at bounding box center [698, 203] width 70 height 19
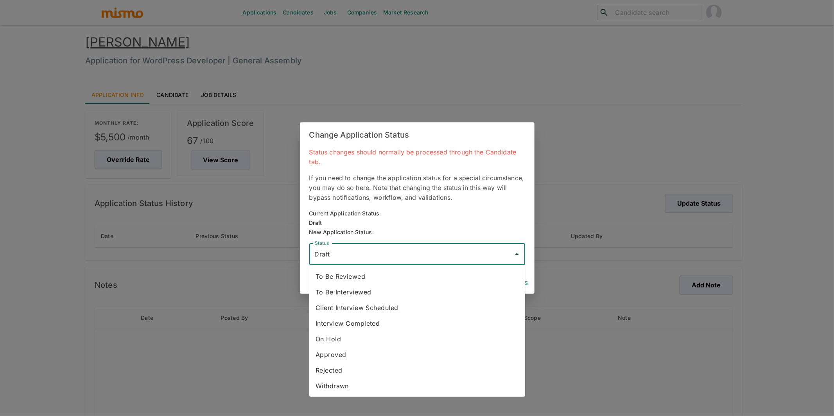
click at [432, 257] on input "Draft" at bounding box center [411, 254] width 197 height 15
click at [374, 276] on li "To Be Reviewed" at bounding box center [417, 277] width 216 height 16
type input "To Be Reviewed"
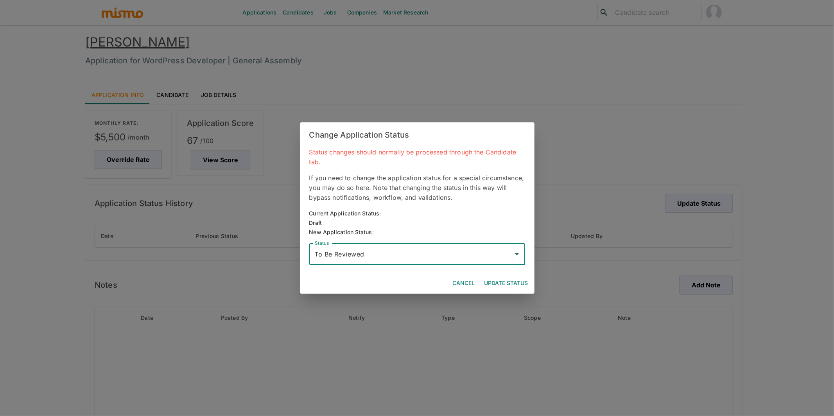
click at [512, 279] on button "Update Status" at bounding box center [506, 283] width 50 height 14
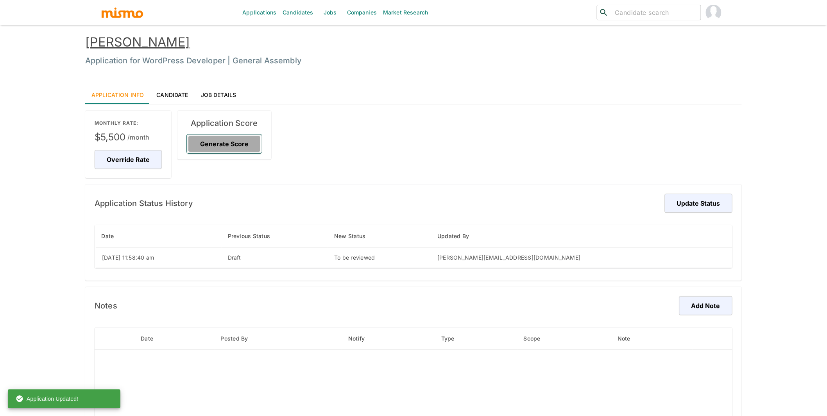
click at [237, 144] on button "Generate Score" at bounding box center [224, 144] width 75 height 19
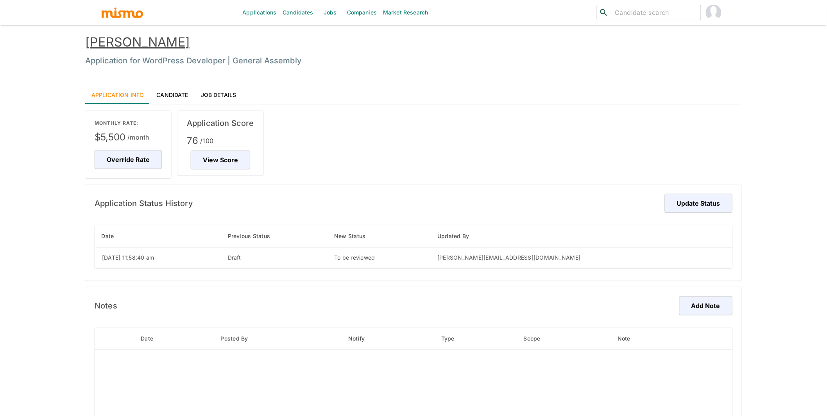
click at [169, 92] on link "Candidate" at bounding box center [172, 94] width 44 height 19
